Goal: Task Accomplishment & Management: Use online tool/utility

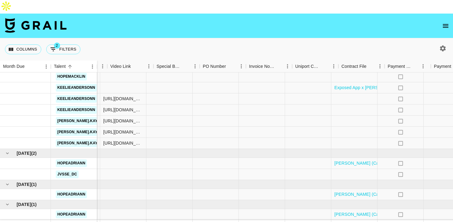
scroll to position [481, 375]
click at [345, 169] on div at bounding box center [354, 174] width 46 height 11
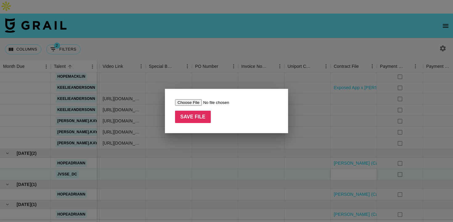
click at [199, 101] on input "file" at bounding box center [214, 102] width 78 height 6
type input "C:\fakepath\[PERSON_NAME] @jvsse_dc MOA - Haven (1) (1).pdf"
click at [196, 117] on input "Save File" at bounding box center [193, 117] width 36 height 12
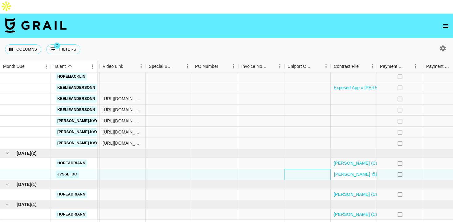
click at [286, 169] on div at bounding box center [308, 174] width 46 height 11
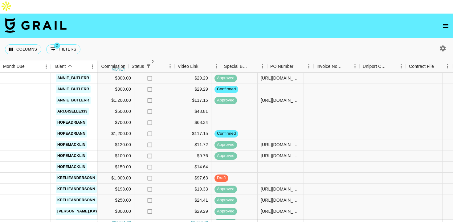
scroll to position [391, 463]
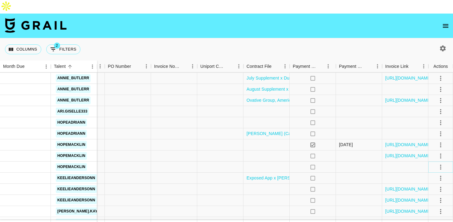
click at [442, 163] on icon "select merge strategy" at bounding box center [440, 166] width 7 height 7
click at [433, 164] on li "Confirm" at bounding box center [433, 166] width 40 height 11
click at [283, 151] on div at bounding box center [267, 156] width 46 height 11
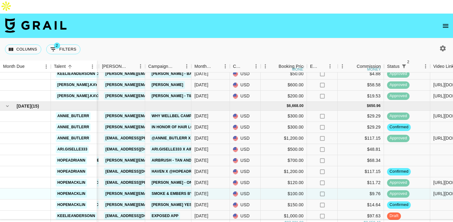
scroll to position [354, 44]
